Goal: Transaction & Acquisition: Book appointment/travel/reservation

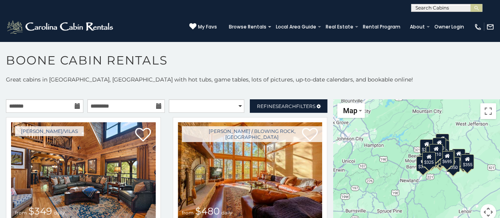
click at [77, 106] on icon at bounding box center [78, 106] width 6 height 6
click at [75, 107] on icon at bounding box center [78, 106] width 6 height 6
click at [53, 107] on input "text" at bounding box center [45, 105] width 78 height 13
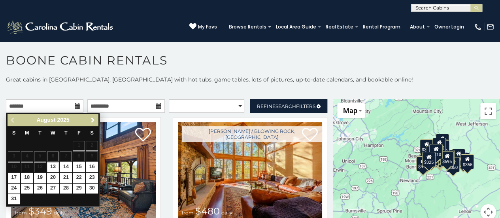
click at [92, 119] on span "Next" at bounding box center [93, 120] width 6 height 6
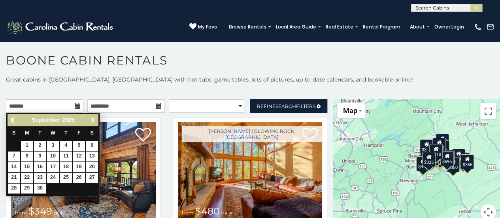
click at [92, 119] on span "Next" at bounding box center [93, 120] width 6 height 6
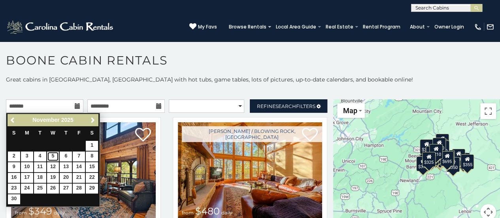
click at [56, 153] on link "5" at bounding box center [53, 156] width 12 height 10
type input "**********"
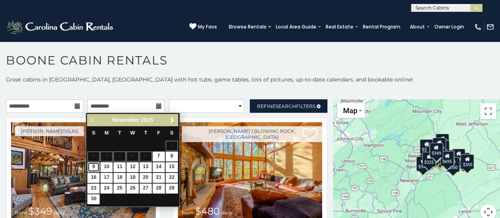
click at [95, 163] on link "9" at bounding box center [93, 167] width 12 height 10
type input "**********"
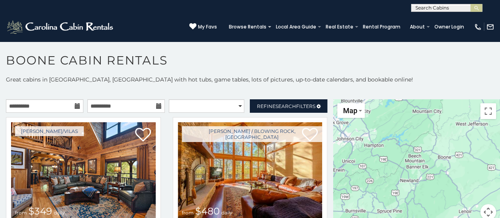
click at [77, 104] on icon at bounding box center [78, 106] width 6 height 6
click at [60, 105] on input "**********" at bounding box center [45, 105] width 78 height 13
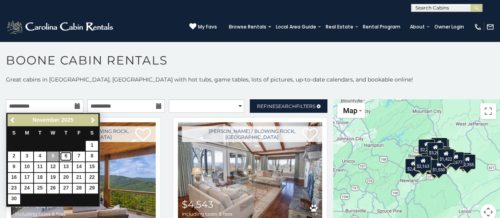
click at [69, 156] on link "6" at bounding box center [66, 156] width 12 height 10
type input "**********"
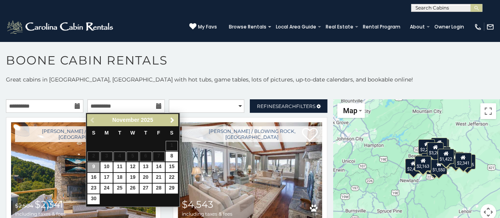
click at [131, 89] on p at bounding box center [250, 91] width 500 height 8
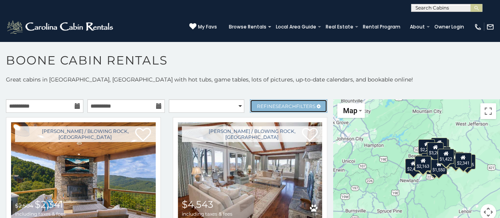
click at [300, 102] on link "Refine Search Filters" at bounding box center [289, 105] width 78 height 13
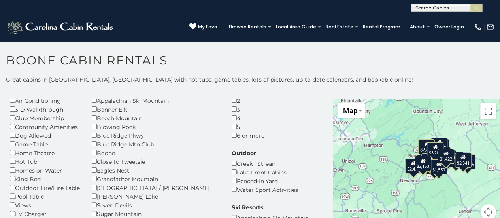
scroll to position [47, 0]
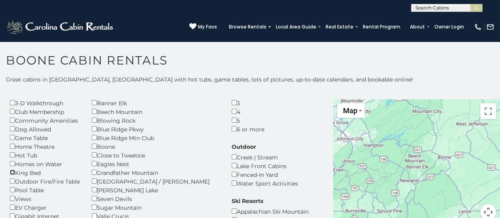
scroll to position [80, 0]
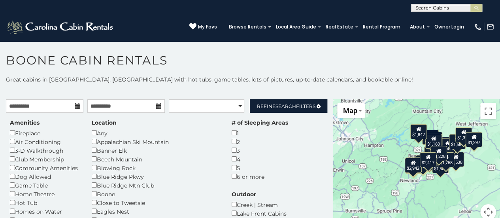
scroll to position [1, 0]
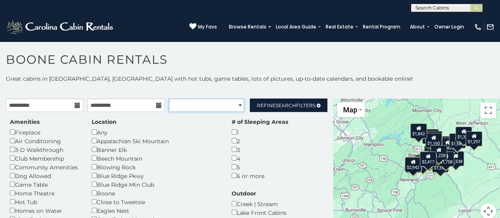
click at [236, 105] on select "**********" at bounding box center [207, 104] width 76 height 13
click at [354, 111] on span "Map" at bounding box center [350, 110] width 14 height 8
click at [397, 116] on div "$2,417 $2,718 $2,378 $2,220 $1,217 $1,171 $3,695 $2,654 $2,451 $2,147 $1,352 $1…" at bounding box center [416, 163] width 167 height 130
click at [483, 109] on button "Toggle fullscreen view" at bounding box center [489, 110] width 16 height 16
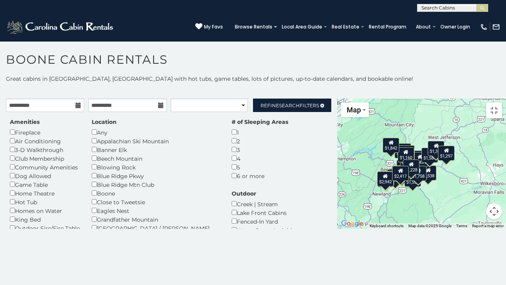
drag, startPoint x: 288, startPoint y: 179, endPoint x: 254, endPoint y: 194, distance: 37.0
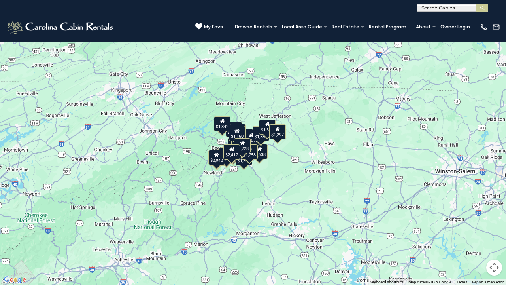
click at [254, 194] on div "$2,417 $2,718 $2,378 $2,220 $1,217 $1,171 $3,695 $2,654 $2,451 $2,147 $1,352 $1…" at bounding box center [253, 142] width 506 height 285
click at [496, 218] on button "Map camera controls" at bounding box center [495, 267] width 16 height 16
click at [475, 218] on button "Zoom in" at bounding box center [475, 228] width 16 height 16
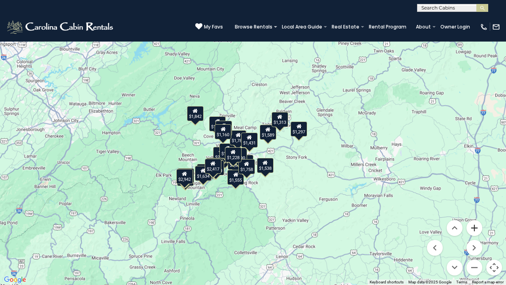
click at [475, 218] on button "Zoom in" at bounding box center [475, 228] width 16 height 16
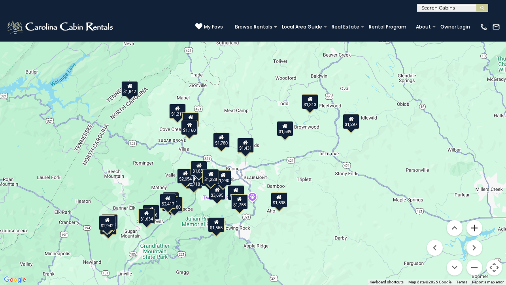
click at [475, 218] on button "Zoom in" at bounding box center [475, 228] width 16 height 16
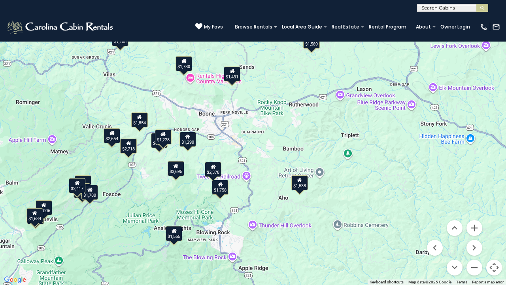
drag, startPoint x: 289, startPoint y: 217, endPoint x: 284, endPoint y: 134, distance: 82.8
click at [284, 134] on div "$2,417 $2,718 $2,378 $2,220 $1,217 $1,171 $3,695 $2,654 $2,451 $2,147 $1,352 $1…" at bounding box center [253, 142] width 506 height 285
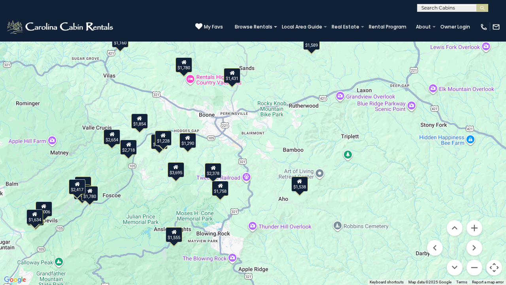
click at [222, 187] on icon at bounding box center [220, 186] width 5 height 6
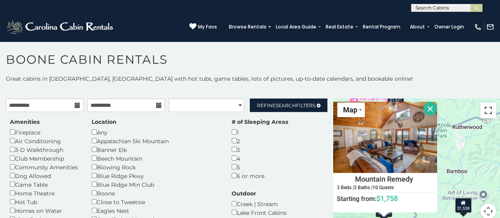
click at [487, 111] on button "Toggle fullscreen view" at bounding box center [489, 110] width 16 height 16
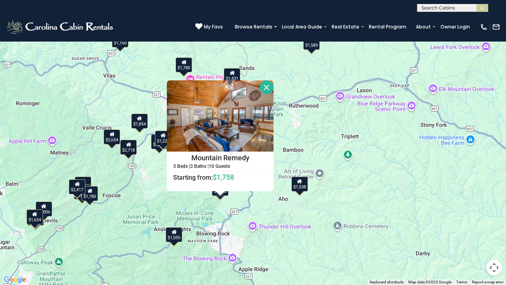
click at [267, 86] on button "Close" at bounding box center [267, 87] width 14 height 14
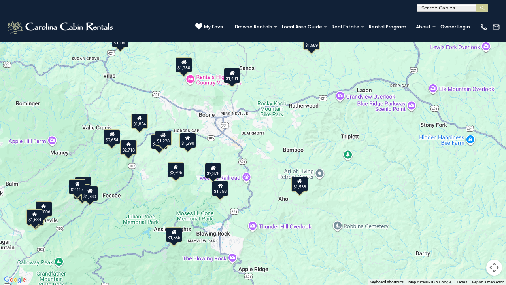
click at [214, 172] on div "$2,378" at bounding box center [213, 170] width 17 height 15
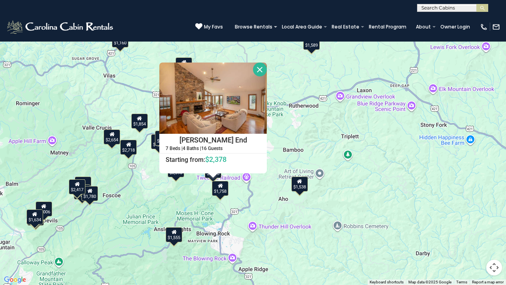
click at [261, 72] on button "Close" at bounding box center [260, 69] width 14 height 14
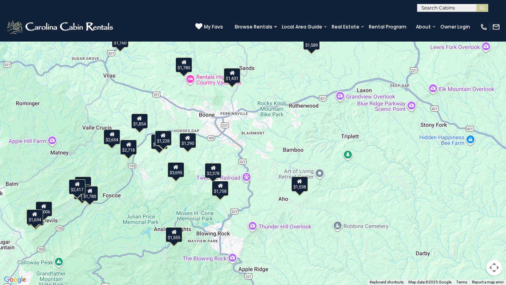
click at [232, 76] on div "$1,431" at bounding box center [232, 75] width 17 height 15
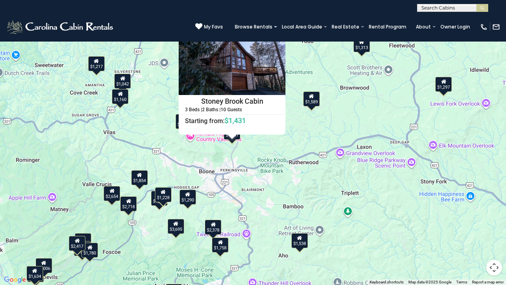
click at [280, 31] on button "Close" at bounding box center [279, 31] width 14 height 14
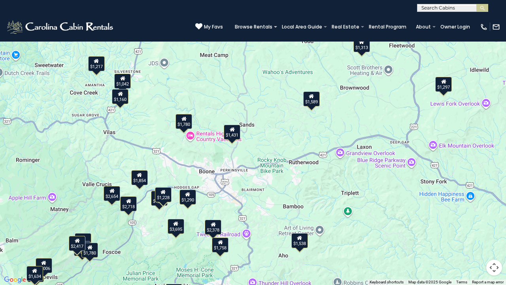
click at [186, 120] on icon at bounding box center [184, 119] width 5 height 6
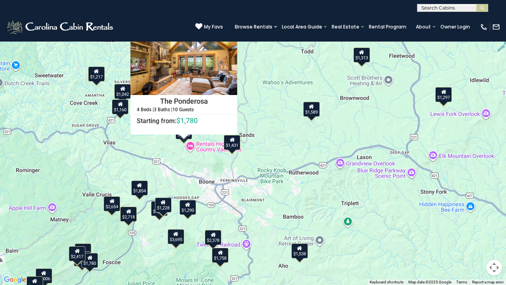
click at [233, 32] on button "Close" at bounding box center [230, 31] width 14 height 14
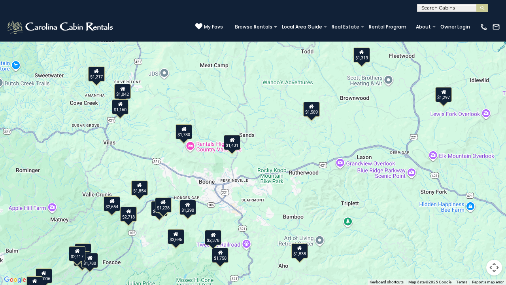
click at [187, 206] on icon at bounding box center [187, 205] width 5 height 6
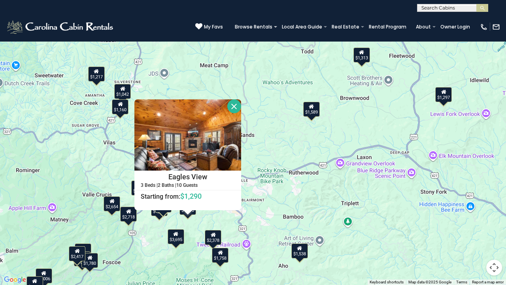
click at [234, 109] on button "Close" at bounding box center [234, 106] width 14 height 14
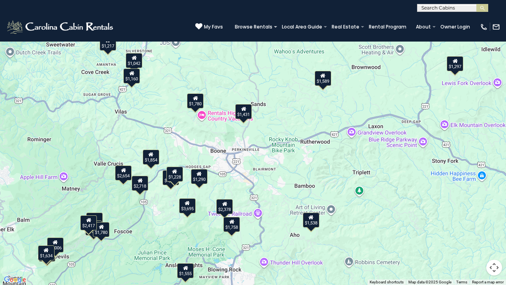
drag, startPoint x: 235, startPoint y: 207, endPoint x: 246, endPoint y: 162, distance: 46.5
click at [246, 162] on div "$2,417 $2,718 $2,378 $2,220 $1,217 $1,171 $3,695 $2,654 $2,451 $2,147 $1,352 $1…" at bounding box center [253, 142] width 506 height 285
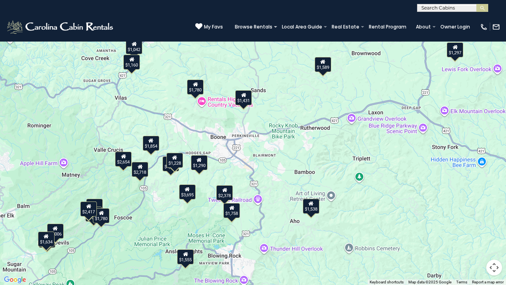
click at [174, 162] on div "$1,228" at bounding box center [175, 160] width 17 height 15
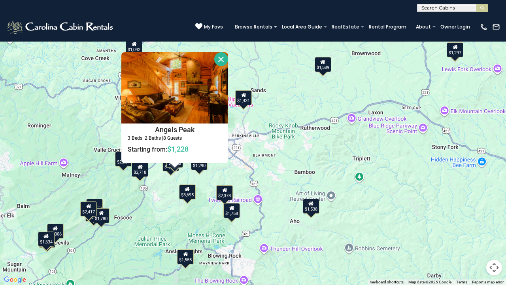
click at [223, 52] on button "Close" at bounding box center [221, 59] width 14 height 14
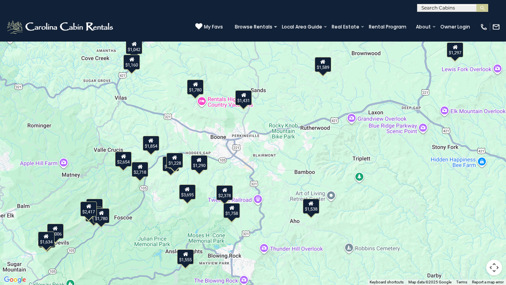
click at [187, 218] on div "$1,555" at bounding box center [185, 256] width 17 height 15
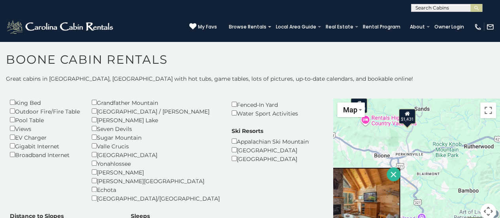
scroll to position [116, 0]
click at [483, 113] on button "Toggle fullscreen view" at bounding box center [489, 110] width 16 height 16
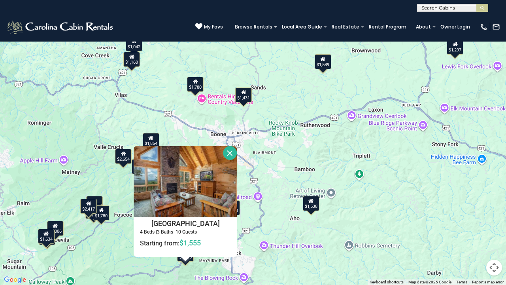
click at [230, 155] on button "Close" at bounding box center [230, 153] width 14 height 14
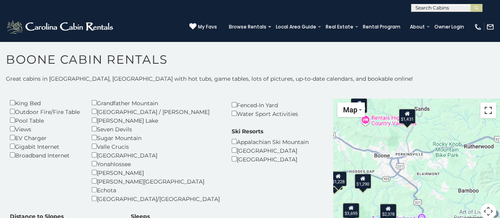
click at [483, 116] on button "Toggle fullscreen view" at bounding box center [489, 110] width 16 height 16
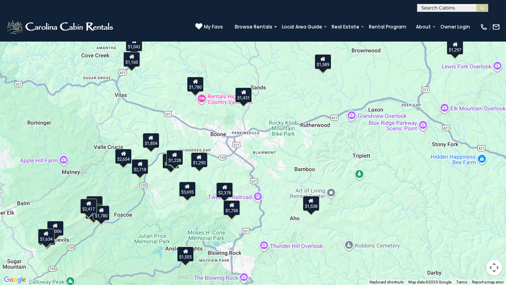
click at [240, 95] on div "$1,431" at bounding box center [243, 94] width 17 height 15
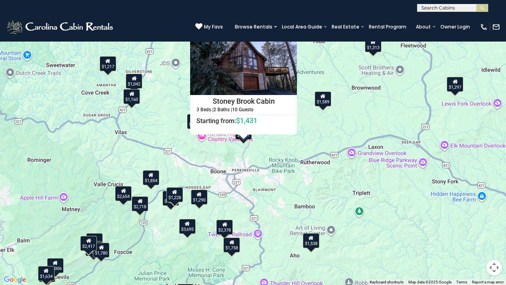
click at [188, 121] on div "$1,780" at bounding box center [195, 121] width 17 height 15
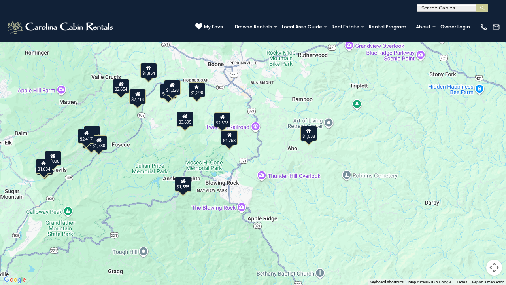
drag, startPoint x: 288, startPoint y: 203, endPoint x: 285, endPoint y: 81, distance: 121.9
click at [285, 81] on div "$2,417 $2,718 $2,378 $2,220 $1,217 $1,171 $3,695 $2,654 $2,451 $2,147 $1,352 $1…" at bounding box center [253, 142] width 506 height 285
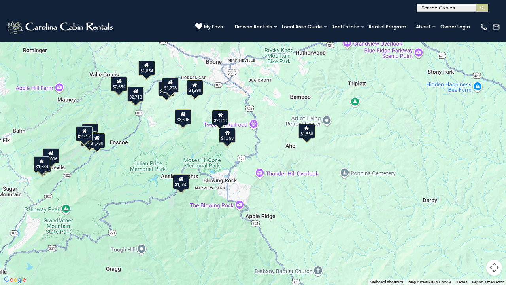
click at [185, 187] on div "$1,555" at bounding box center [181, 181] width 17 height 15
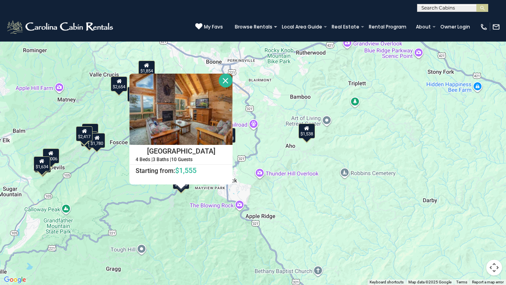
click at [308, 187] on div "$2,417 $2,718 $2,378 $2,220 $1,217 $1,171 $3,695 $2,654 $2,451 $2,147 $1,352 $1…" at bounding box center [253, 142] width 506 height 285
click at [308, 134] on div "$1,538" at bounding box center [307, 130] width 17 height 15
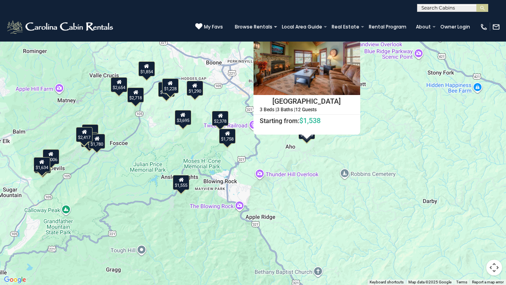
click at [228, 138] on div "$1,758" at bounding box center [227, 136] width 17 height 15
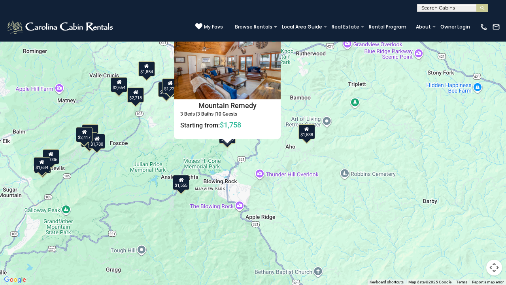
click at [274, 31] on button "Close" at bounding box center [274, 35] width 14 height 14
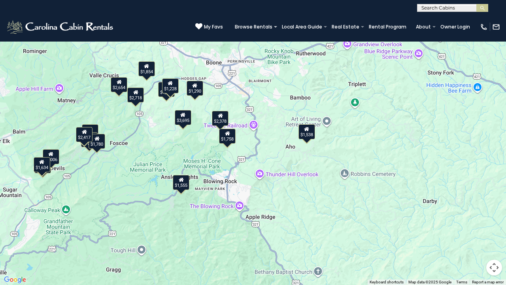
click at [193, 91] on div "$1,290" at bounding box center [195, 88] width 17 height 15
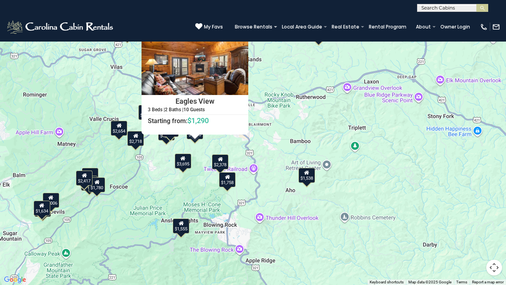
click at [241, 30] on button "Close" at bounding box center [242, 31] width 14 height 14
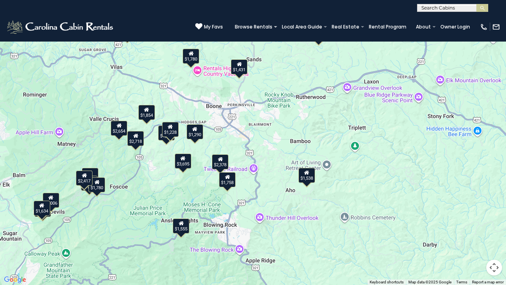
click at [170, 133] on div "$1,228" at bounding box center [170, 129] width 17 height 15
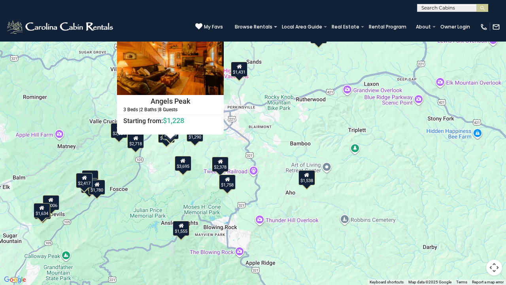
click at [219, 31] on button "Close" at bounding box center [217, 31] width 14 height 14
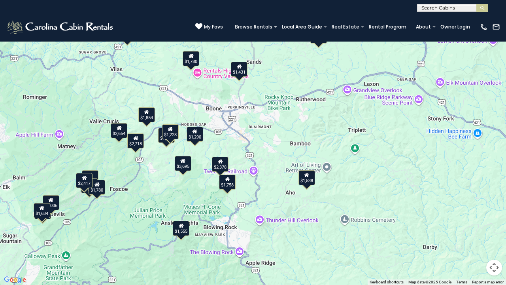
click at [163, 141] on div "$1,171" at bounding box center [166, 135] width 17 height 15
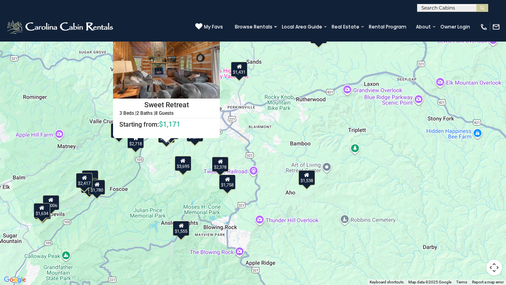
click at [217, 30] on button "Close" at bounding box center [213, 34] width 14 height 14
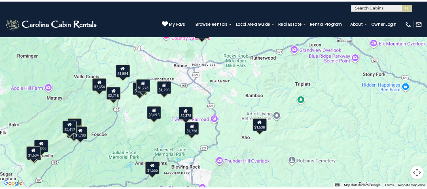
scroll to position [44, 0]
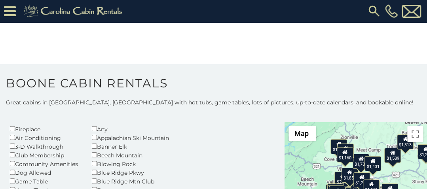
scroll to position [62, 0]
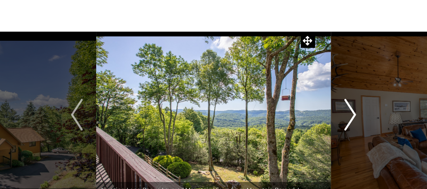
scroll to position [34, 0]
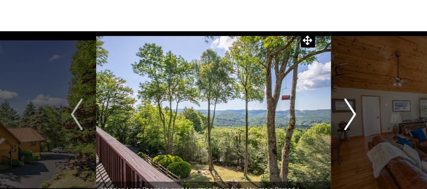
click at [354, 116] on img "Next" at bounding box center [350, 114] width 12 height 32
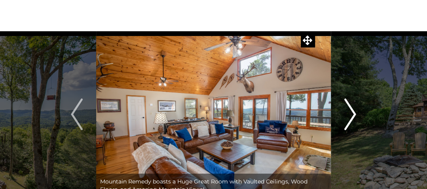
click at [354, 116] on img "Next" at bounding box center [350, 114] width 12 height 32
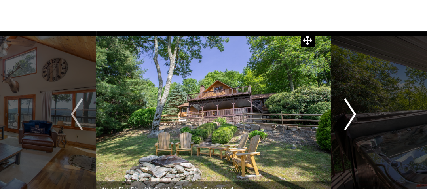
click at [354, 116] on img "Next" at bounding box center [350, 114] width 12 height 32
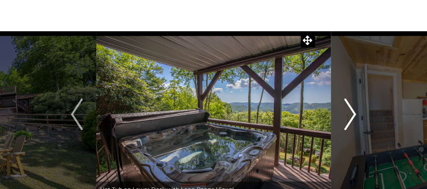
click at [354, 116] on img "Next" at bounding box center [350, 114] width 12 height 32
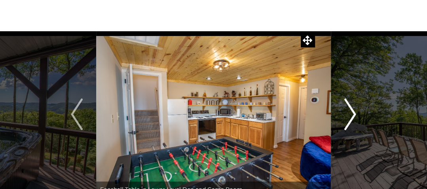
click at [354, 116] on img "Next" at bounding box center [350, 114] width 12 height 32
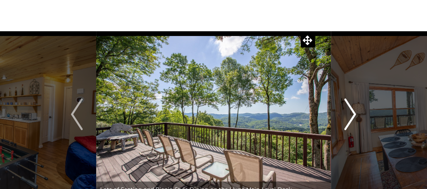
click at [354, 116] on img "Next" at bounding box center [350, 114] width 12 height 32
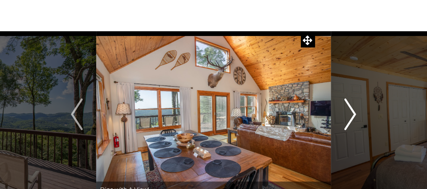
click at [354, 116] on img "Next" at bounding box center [350, 114] width 12 height 32
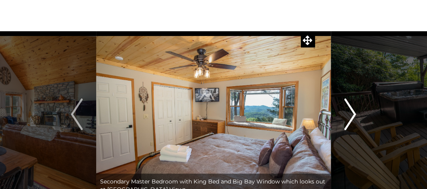
click at [354, 116] on img "Next" at bounding box center [350, 114] width 12 height 32
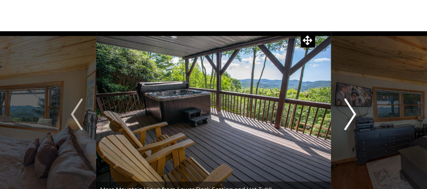
click at [354, 116] on img "Next" at bounding box center [350, 114] width 12 height 32
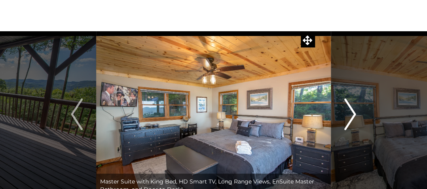
click at [354, 116] on img "Next" at bounding box center [350, 114] width 12 height 32
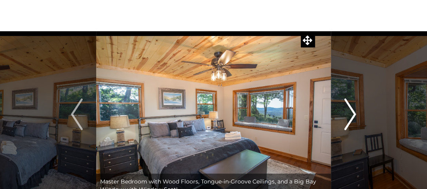
click at [354, 116] on img "Next" at bounding box center [350, 114] width 12 height 32
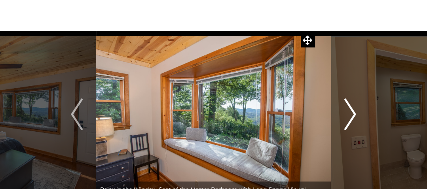
click at [354, 116] on img "Next" at bounding box center [350, 114] width 12 height 32
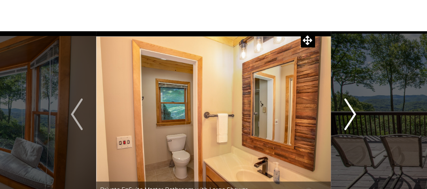
click at [354, 116] on img "Next" at bounding box center [350, 114] width 12 height 32
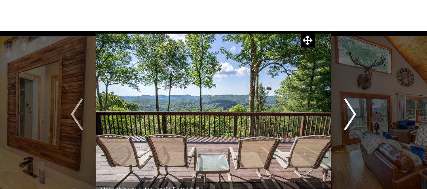
click at [354, 116] on img "Next" at bounding box center [350, 114] width 12 height 32
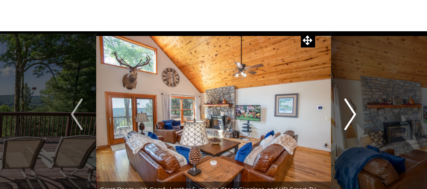
click at [354, 116] on img "Next" at bounding box center [350, 114] width 12 height 32
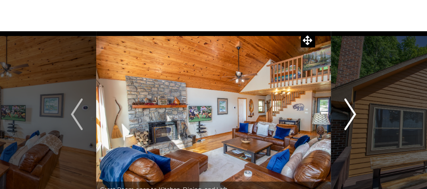
click at [354, 116] on img "Next" at bounding box center [350, 114] width 12 height 32
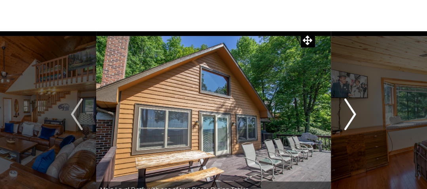
click at [354, 116] on img "Next" at bounding box center [350, 114] width 12 height 32
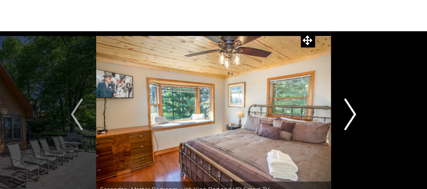
click at [354, 116] on img "Next" at bounding box center [350, 114] width 12 height 32
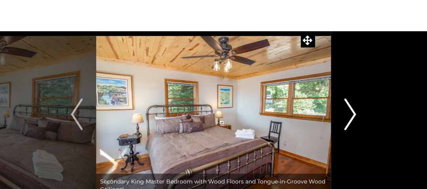
click at [354, 116] on img "Next" at bounding box center [350, 114] width 12 height 32
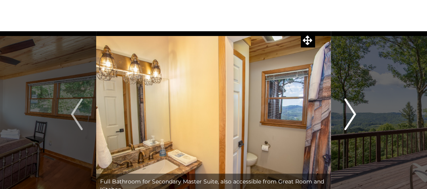
click at [354, 116] on img "Next" at bounding box center [350, 114] width 12 height 32
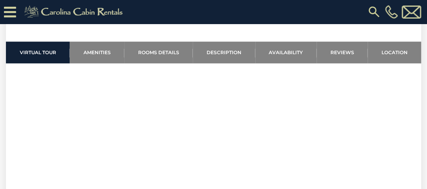
scroll to position [373, 0]
click at [185, 7] on div "[PHONE_NUMBER]" at bounding box center [277, 12] width 292 height 24
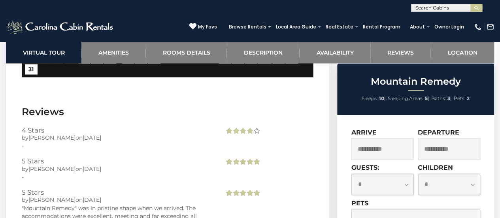
scroll to position [2139, 0]
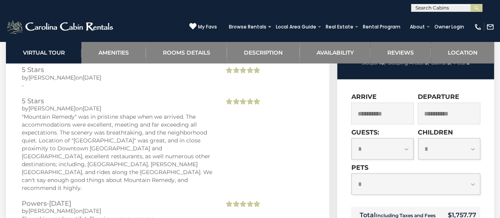
click at [406, 138] on select "**********" at bounding box center [383, 148] width 62 height 21
select select "*"
click at [352, 138] on select "**********" at bounding box center [383, 148] width 62 height 21
click at [471, 173] on select "**********" at bounding box center [416, 183] width 129 height 21
select select "*"
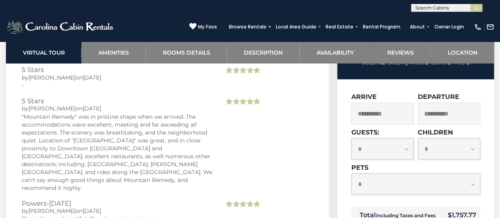
click at [352, 173] on select "**********" at bounding box center [416, 183] width 129 height 21
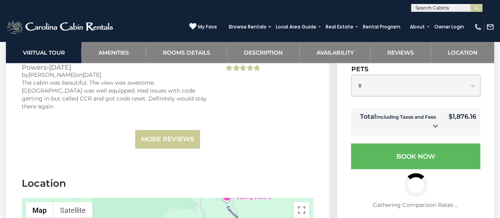
scroll to position [2276, 0]
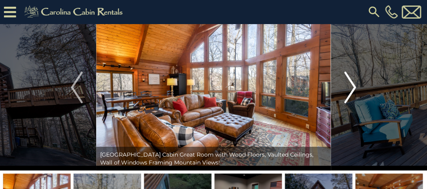
scroll to position [36, 0]
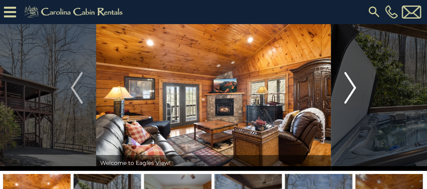
scroll to position [37, 0]
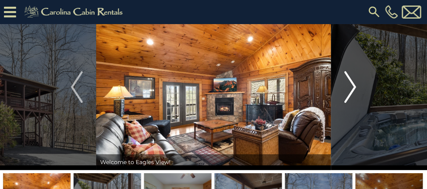
click at [353, 82] on img "Next" at bounding box center [350, 87] width 12 height 32
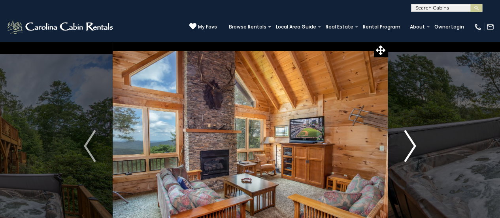
click at [411, 143] on img "Next" at bounding box center [411, 146] width 12 height 32
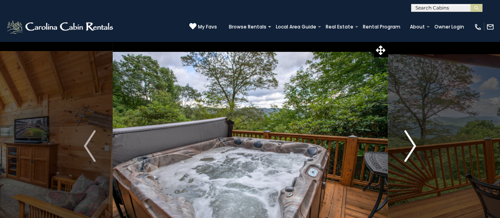
click at [411, 143] on img "Next" at bounding box center [411, 146] width 12 height 32
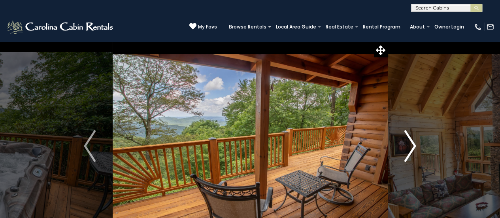
click at [411, 143] on img "Next" at bounding box center [411, 146] width 12 height 32
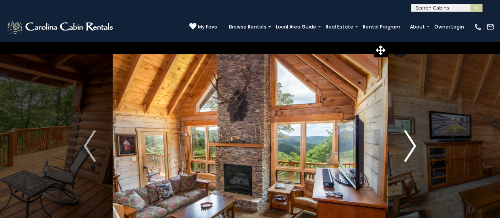
click at [411, 143] on img "Next" at bounding box center [411, 146] width 12 height 32
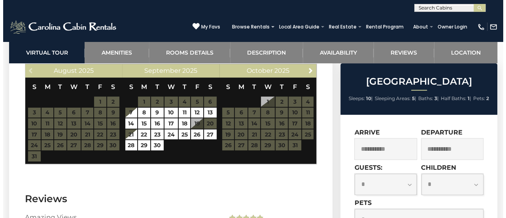
scroll to position [1600, 0]
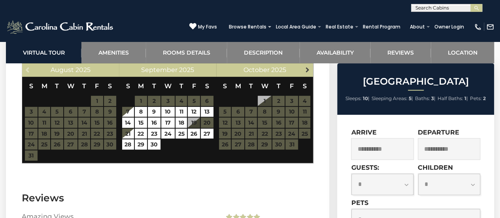
click at [309, 73] on span "Next" at bounding box center [308, 69] width 6 height 6
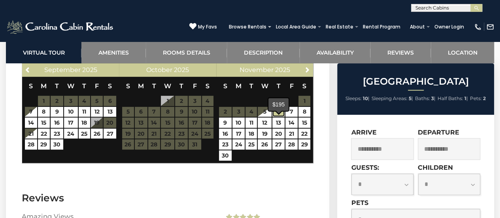
click at [276, 117] on link "6" at bounding box center [279, 112] width 13 height 10
type input "**********"
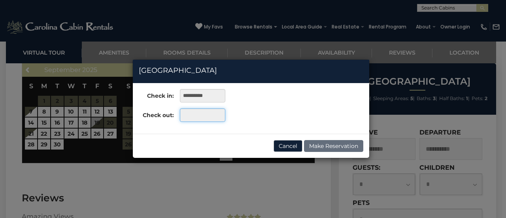
click at [201, 116] on input "text" at bounding box center [202, 114] width 45 height 13
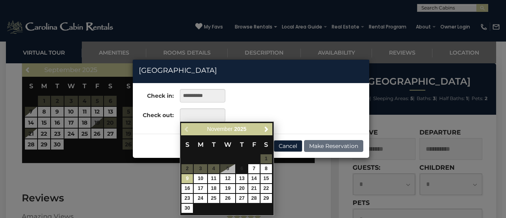
click at [186, 178] on link "9" at bounding box center [187, 178] width 11 height 9
type input "**********"
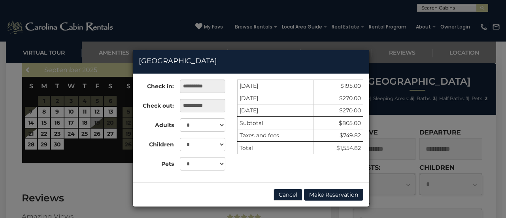
scroll to position [9, 0]
click at [282, 192] on button "Cancel" at bounding box center [288, 195] width 29 height 12
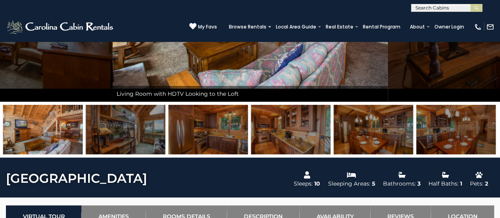
scroll to position [0, 0]
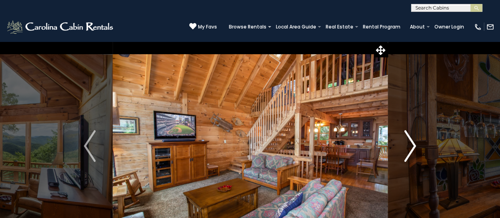
click at [417, 65] on button "Next" at bounding box center [410, 146] width 45 height 210
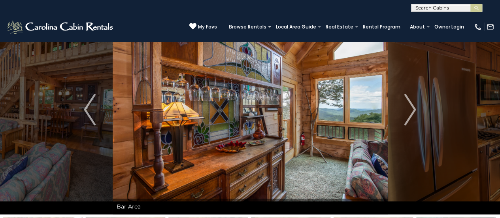
scroll to position [36, 0]
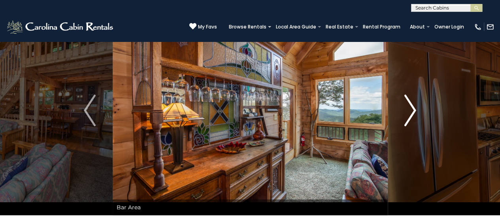
click at [412, 105] on img "Next" at bounding box center [411, 111] width 12 height 32
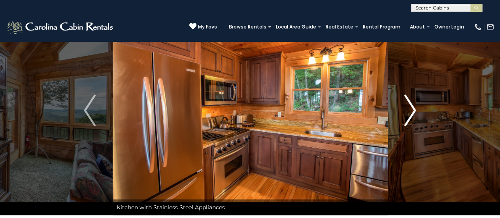
click at [412, 105] on img "Next" at bounding box center [411, 111] width 12 height 32
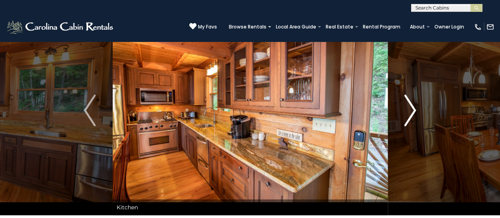
click at [412, 105] on img "Next" at bounding box center [411, 111] width 12 height 32
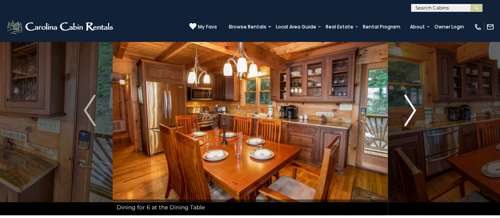
click at [412, 105] on img "Next" at bounding box center [411, 111] width 12 height 32
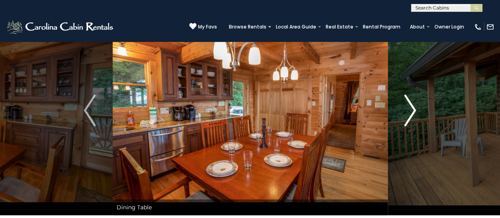
click at [412, 105] on img "Next" at bounding box center [411, 111] width 12 height 32
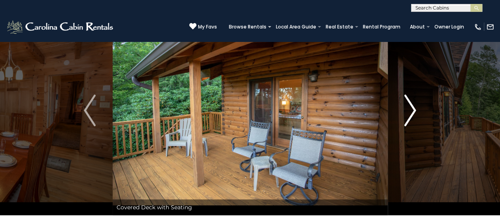
click at [412, 105] on img "Next" at bounding box center [411, 111] width 12 height 32
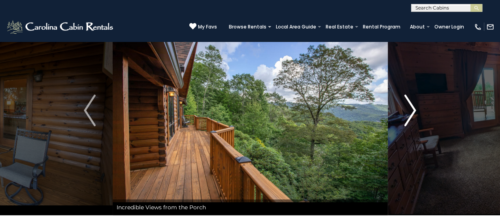
click at [412, 105] on img "Next" at bounding box center [411, 111] width 12 height 32
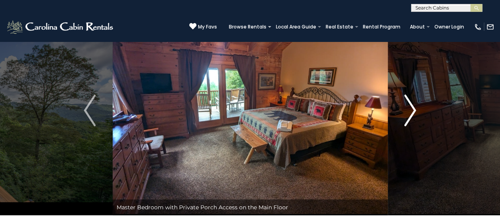
click at [412, 105] on img "Next" at bounding box center [411, 111] width 12 height 32
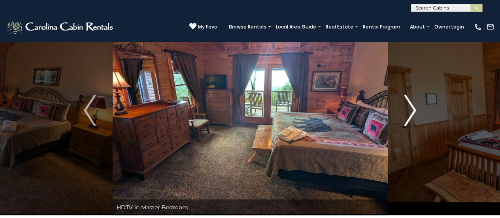
click at [412, 105] on img "Next" at bounding box center [411, 111] width 12 height 32
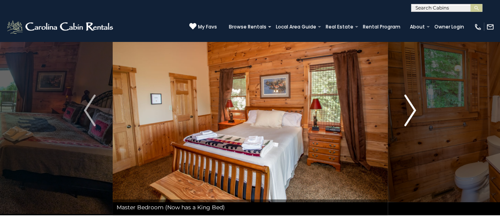
click at [412, 105] on img "Next" at bounding box center [411, 111] width 12 height 32
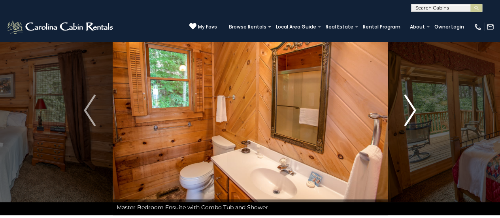
click at [412, 105] on img "Next" at bounding box center [411, 111] width 12 height 32
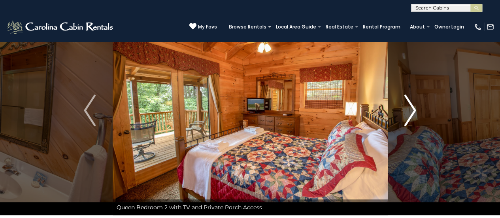
click at [412, 105] on img "Next" at bounding box center [411, 111] width 12 height 32
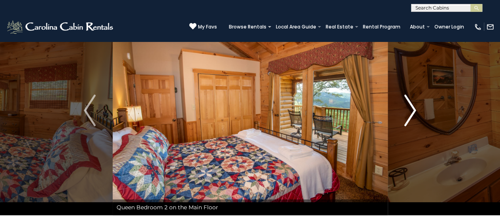
click at [412, 105] on img "Next" at bounding box center [411, 111] width 12 height 32
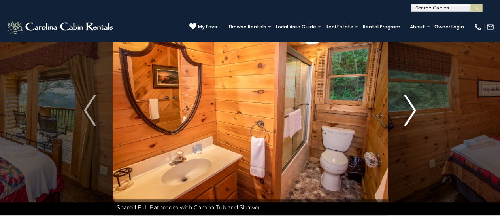
click at [412, 105] on img "Next" at bounding box center [411, 111] width 12 height 32
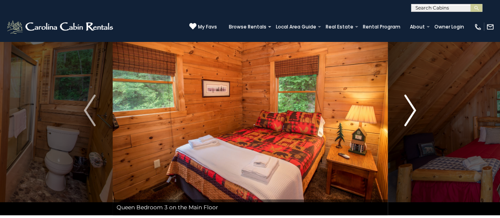
click at [412, 105] on img "Next" at bounding box center [411, 111] width 12 height 32
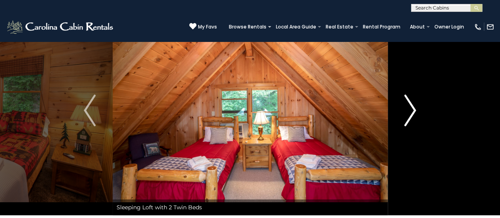
click at [412, 105] on img "Next" at bounding box center [411, 111] width 12 height 32
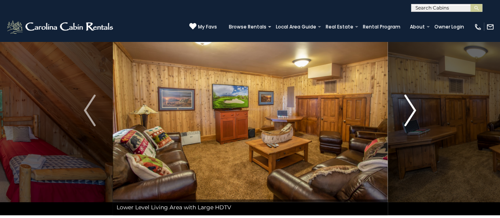
click at [412, 105] on img "Next" at bounding box center [411, 111] width 12 height 32
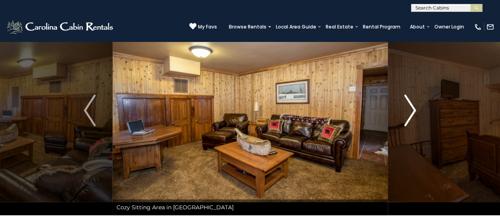
click at [412, 105] on img "Next" at bounding box center [411, 111] width 12 height 32
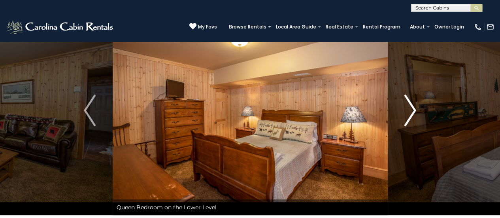
click at [412, 105] on img "Next" at bounding box center [411, 111] width 12 height 32
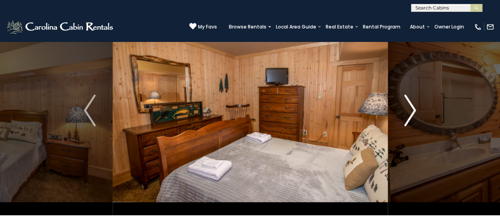
click at [412, 105] on img "Next" at bounding box center [411, 111] width 12 height 32
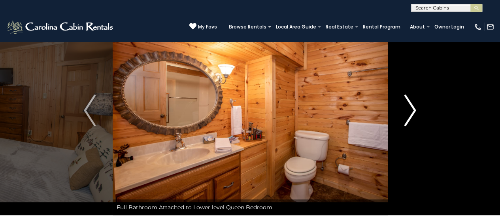
click at [412, 105] on img "Next" at bounding box center [411, 111] width 12 height 32
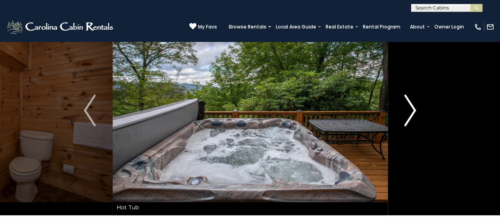
click at [412, 105] on img "Next" at bounding box center [411, 111] width 12 height 32
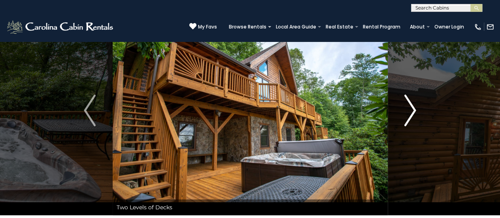
click at [412, 105] on img "Next" at bounding box center [411, 111] width 12 height 32
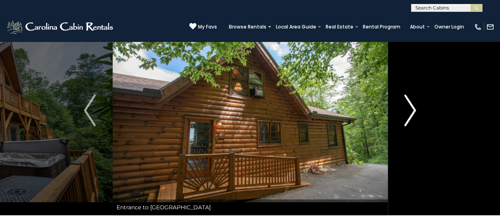
click at [412, 105] on img "Next" at bounding box center [411, 111] width 12 height 32
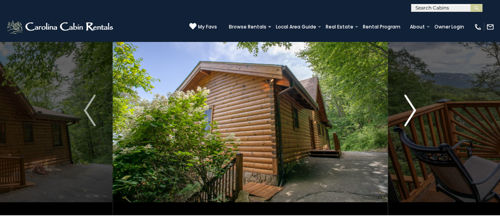
click at [412, 105] on img "Next" at bounding box center [411, 111] width 12 height 32
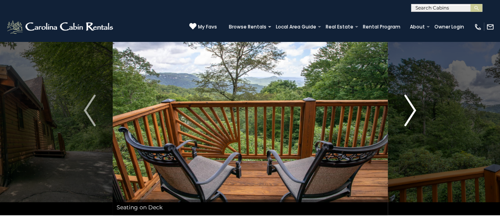
click at [412, 105] on img "Next" at bounding box center [411, 111] width 12 height 32
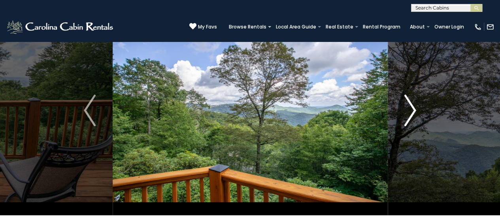
click at [412, 105] on img "Next" at bounding box center [411, 111] width 12 height 32
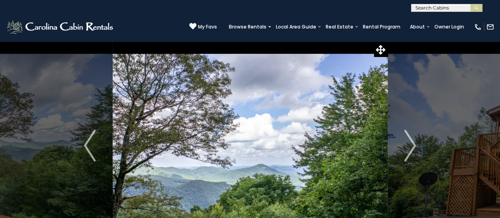
scroll to position [1, 0]
click at [381, 48] on icon at bounding box center [380, 49] width 9 height 9
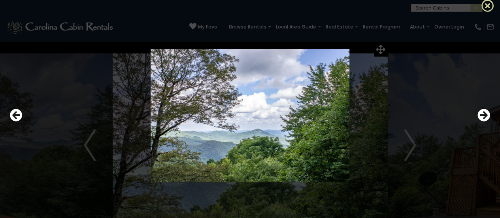
click at [489, 4] on icon at bounding box center [488, 5] width 13 height 13
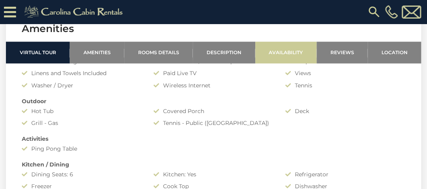
scroll to position [565, 0]
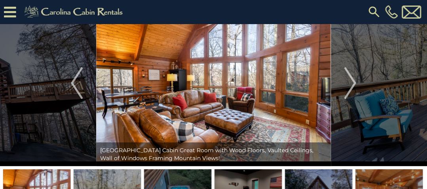
scroll to position [40, 0]
